Goal: Task Accomplishment & Management: Use online tool/utility

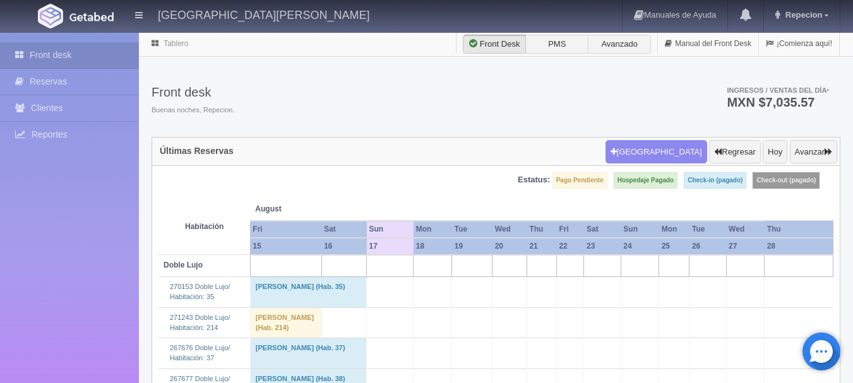
scroll to position [758, 0]
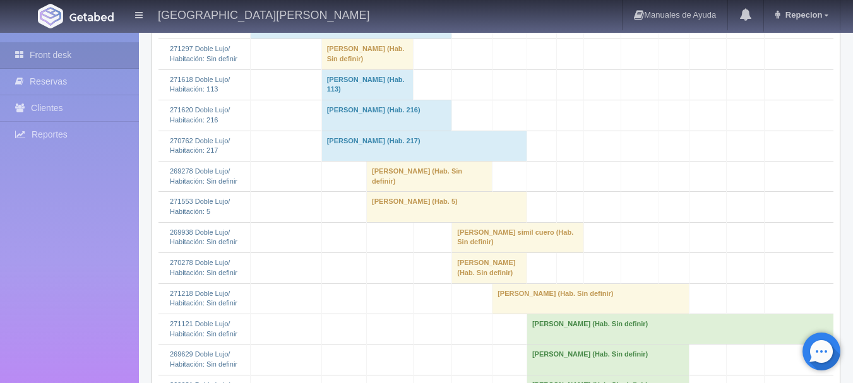
click at [402, 191] on td "Patricia Mendoza Gómez (Hab. Sin definir)" at bounding box center [430, 176] width 126 height 30
click at [437, 191] on td "[PERSON_NAME] (Hab. Sin definir)" at bounding box center [430, 176] width 126 height 30
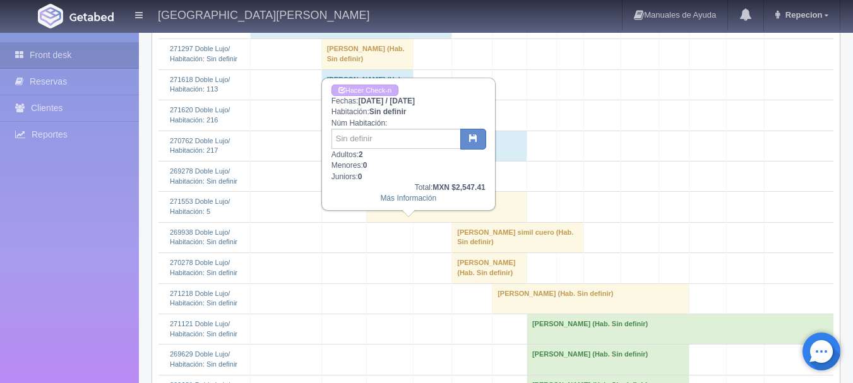
click at [460, 191] on td "[PERSON_NAME] (Hab. Sin definir)" at bounding box center [430, 176] width 126 height 30
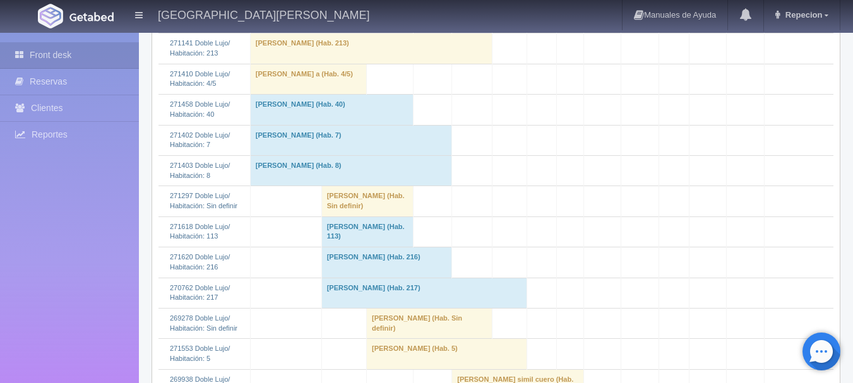
scroll to position [694, 0]
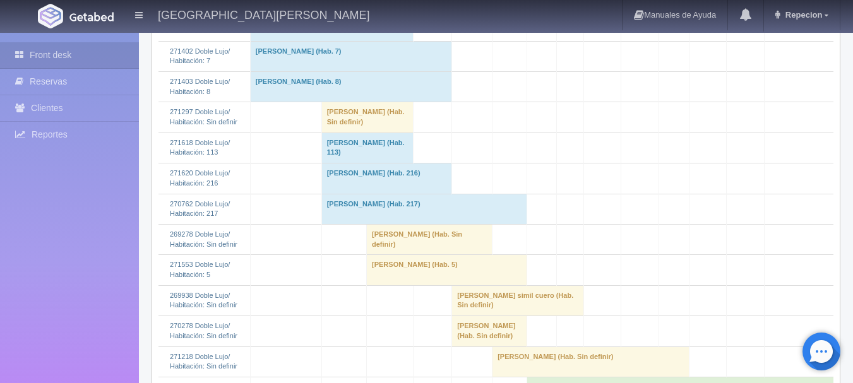
click at [413, 254] on td "[PERSON_NAME] (Hab. Sin definir)" at bounding box center [430, 239] width 126 height 30
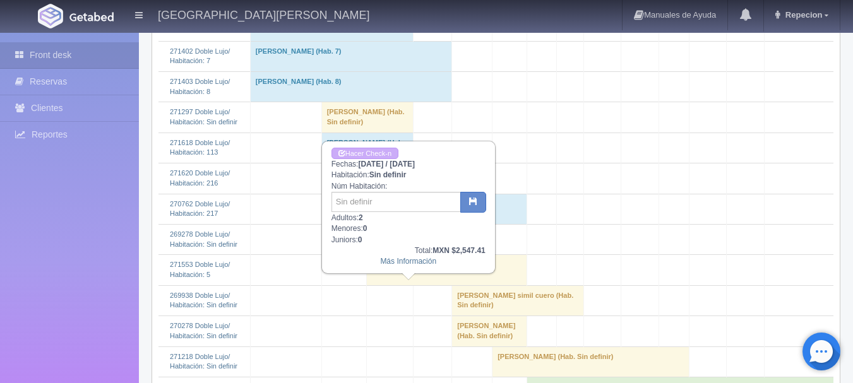
click at [413, 254] on td "[PERSON_NAME] (Hab. Sin definir)" at bounding box center [430, 239] width 126 height 30
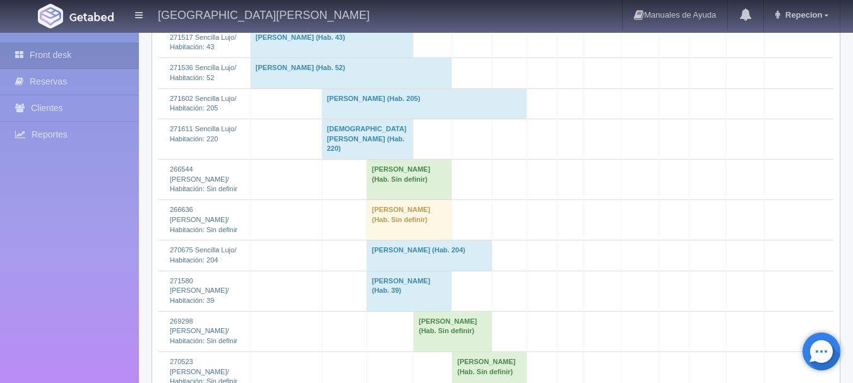
scroll to position [1641, 0]
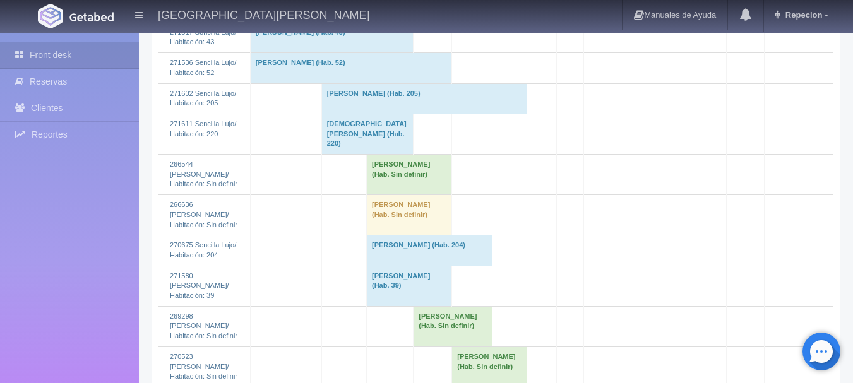
click at [395, 235] on td "ELIZABETH HERNANDEZ HDEZ (Hab. Sin definir)" at bounding box center [409, 215] width 85 height 40
click at [418, 235] on td "ELIZABETH HERNANDEZ HDEZ (Hab. Sin definir)" at bounding box center [409, 215] width 85 height 40
click at [417, 235] on td "ELIZABETH HERNANDEZ HDEZ (Hab. Sin definir)" at bounding box center [409, 215] width 85 height 40
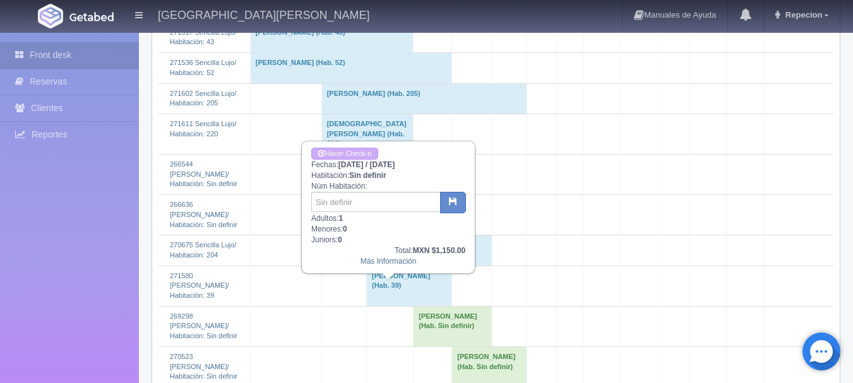
click at [417, 235] on td "ELIZABETH HERNANDEZ HDEZ (Hab. Sin definir)" at bounding box center [409, 215] width 85 height 40
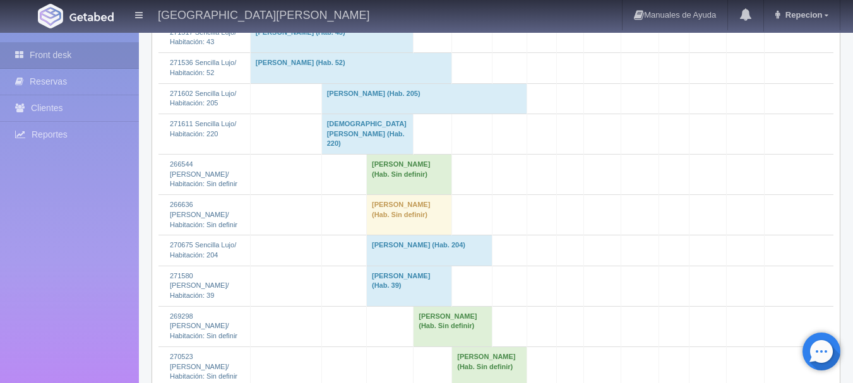
click at [379, 195] on td "Angel Melendrez (Hab. Sin definir)" at bounding box center [409, 175] width 85 height 40
click at [367, 195] on td "Angel Melendrez (Hab. Sin definir)" at bounding box center [409, 175] width 85 height 40
click at [423, 195] on td "Angel Melendrez (Hab. Sin definir)" at bounding box center [409, 175] width 85 height 40
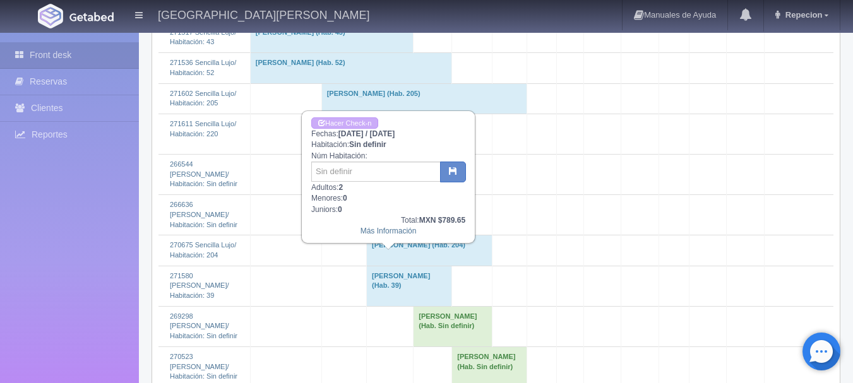
click at [422, 195] on td "Angel Melendrez (Hab. Sin definir)" at bounding box center [409, 175] width 85 height 40
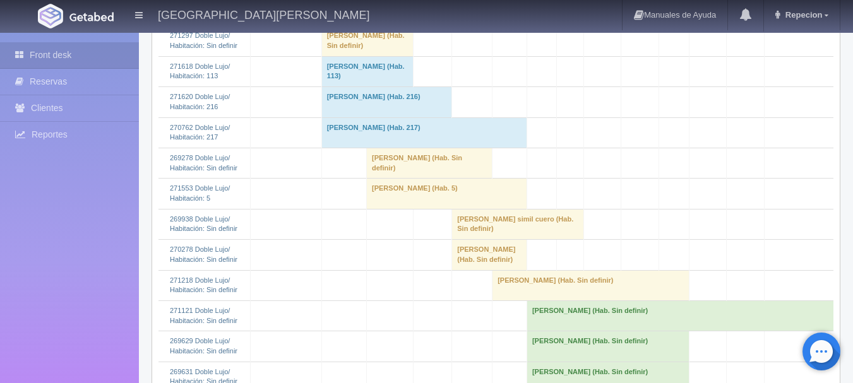
scroll to position [821, 0]
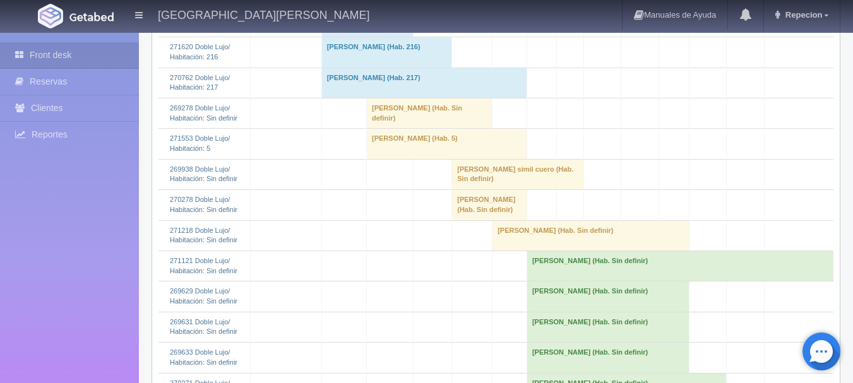
click at [378, 128] on td "[PERSON_NAME] (Hab. Sin definir)" at bounding box center [430, 113] width 126 height 30
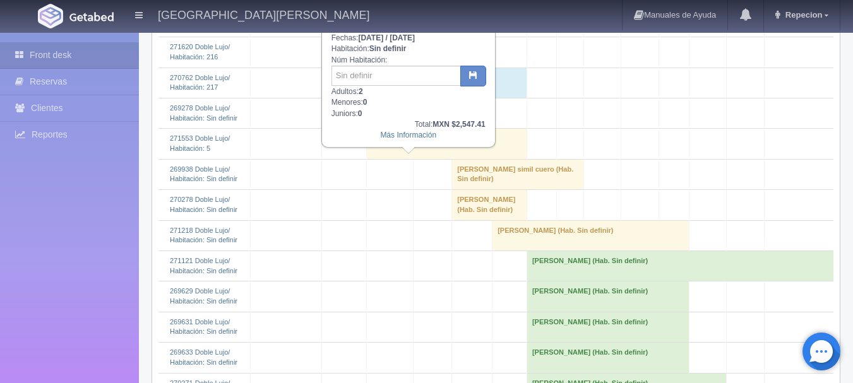
click at [378, 128] on td "[PERSON_NAME] (Hab. Sin definir)" at bounding box center [430, 113] width 126 height 30
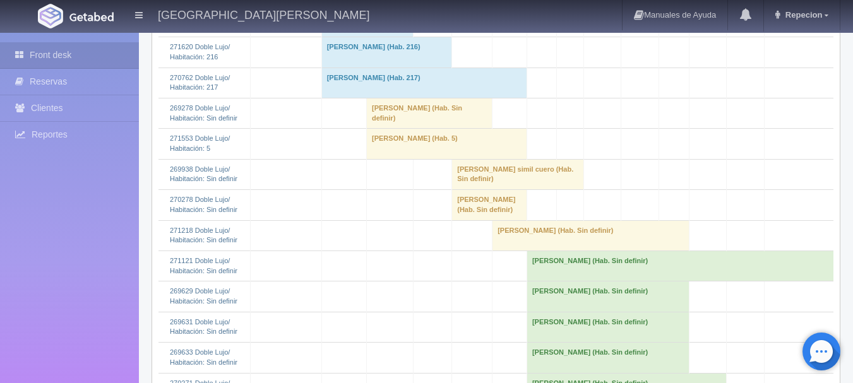
click at [378, 128] on td "[PERSON_NAME] (Hab. Sin definir)" at bounding box center [430, 113] width 126 height 30
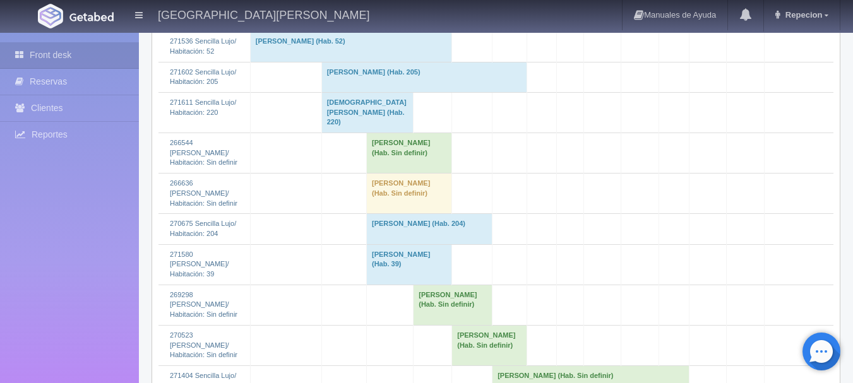
scroll to position [1705, 0]
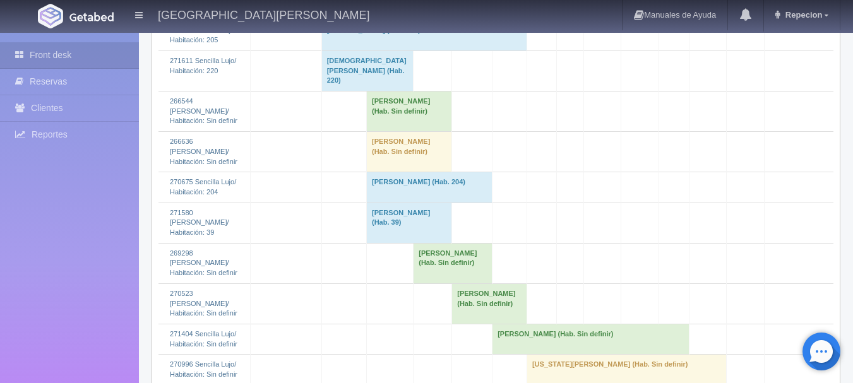
click at [388, 132] on td "Angel Melendrez (Hab. Sin definir)" at bounding box center [409, 112] width 85 height 40
click at [410, 132] on td "Angel Melendrez (Hab. Sin definir)" at bounding box center [409, 112] width 85 height 40
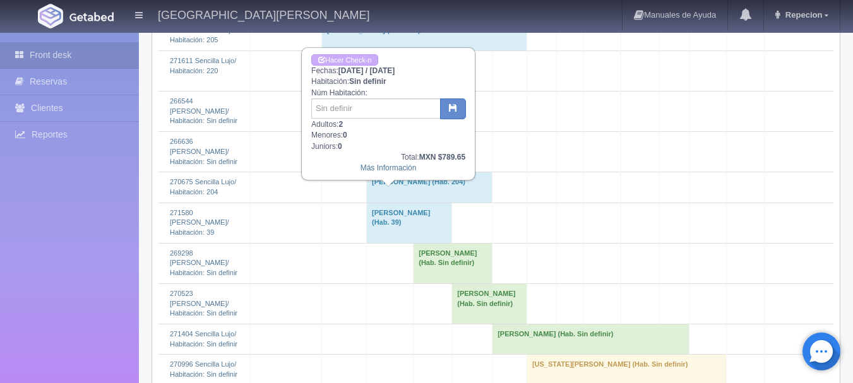
click at [400, 132] on td "Angel Melendrez (Hab. Sin definir)" at bounding box center [409, 112] width 85 height 40
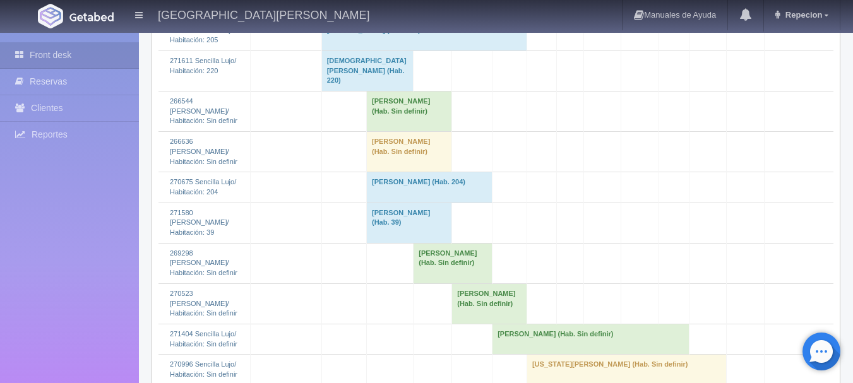
click at [372, 132] on td "Angel Melendrez (Hab. Sin definir)" at bounding box center [409, 112] width 85 height 40
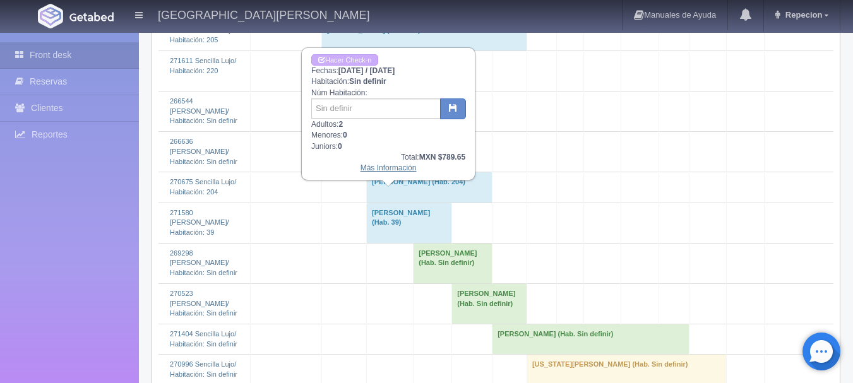
click at [400, 169] on link "Más Información" at bounding box center [388, 168] width 56 height 9
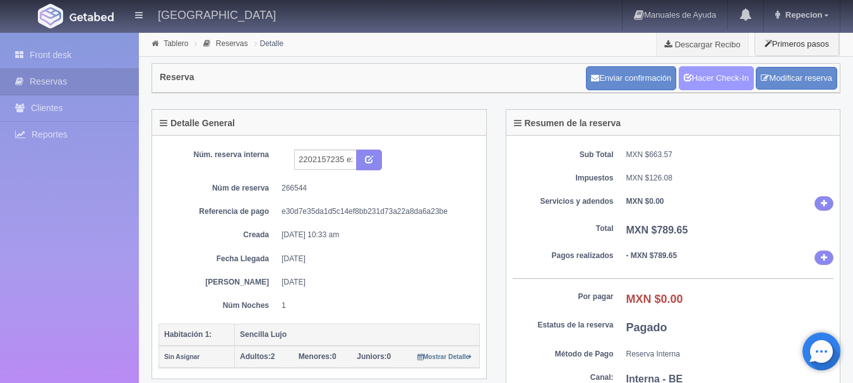
click at [715, 69] on link "Hacer Check-In" at bounding box center [716, 78] width 75 height 24
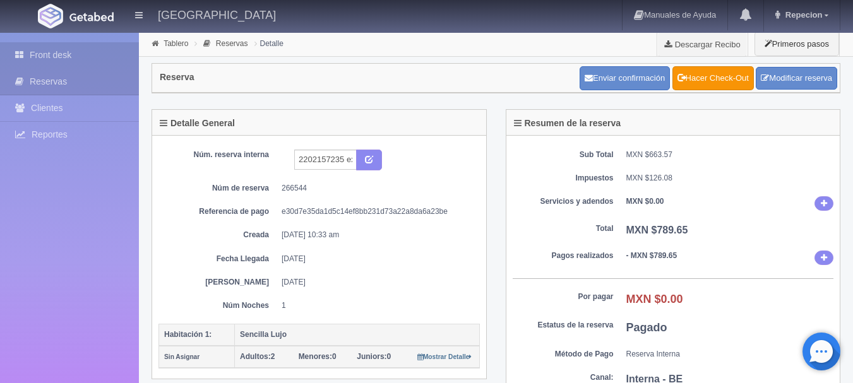
click at [41, 49] on link "Front desk" at bounding box center [69, 55] width 139 height 26
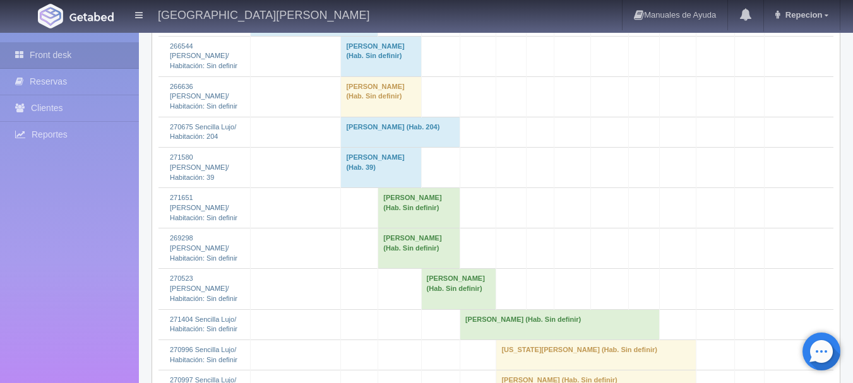
scroll to position [2020, 0]
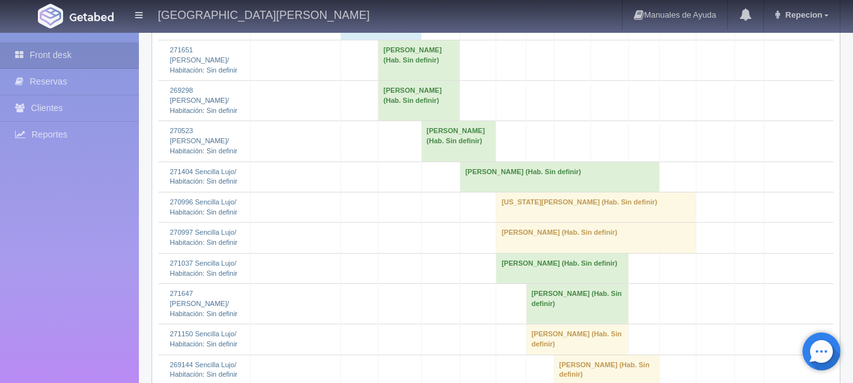
scroll to position [1894, 0]
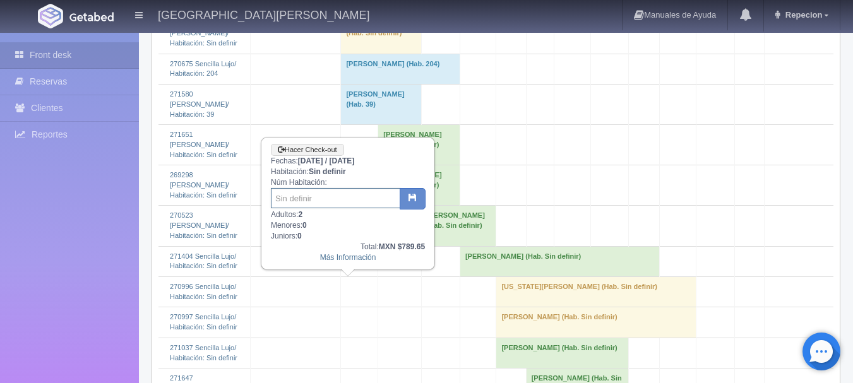
click at [309, 199] on input "text" at bounding box center [335, 198] width 129 height 20
type input "201"
click at [420, 203] on button "button" at bounding box center [413, 198] width 26 height 21
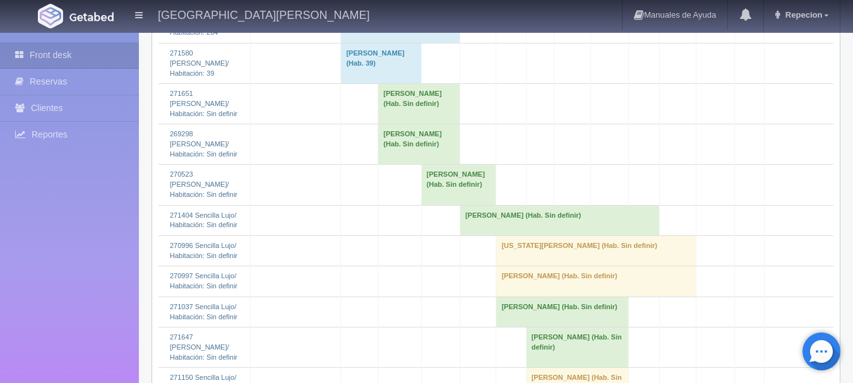
scroll to position [1957, 0]
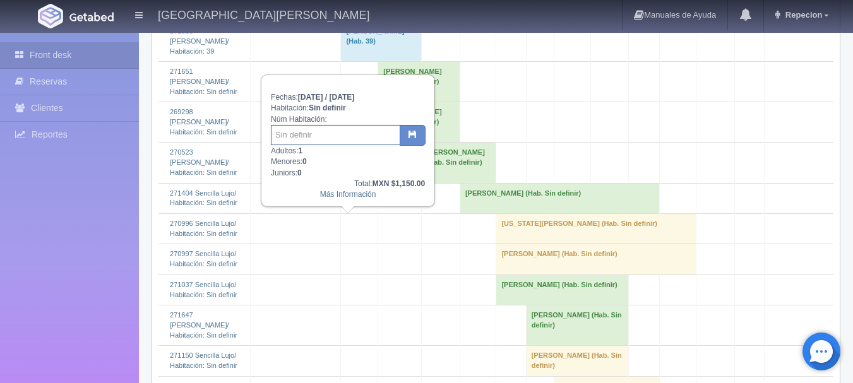
click at [335, 141] on input "text" at bounding box center [335, 135] width 129 height 20
type input "203"
click at [405, 135] on button "button" at bounding box center [413, 135] width 26 height 21
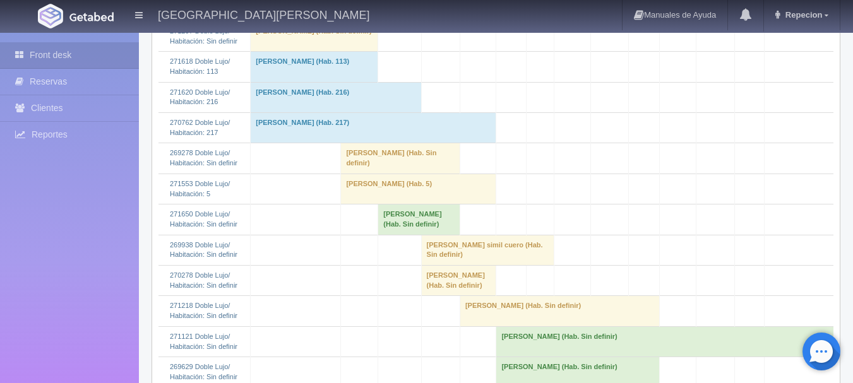
scroll to position [694, 0]
click at [354, 173] on td "[PERSON_NAME] (Hab. Sin definir)" at bounding box center [400, 158] width 119 height 30
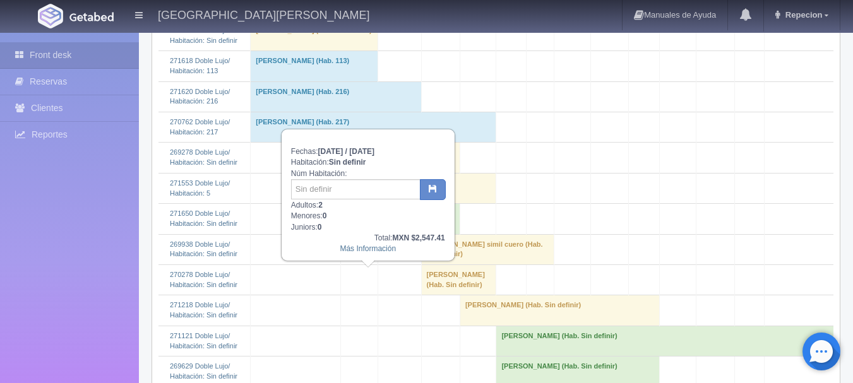
click at [354, 173] on td "[PERSON_NAME] (Hab. Sin definir)" at bounding box center [400, 158] width 119 height 30
